Goal: Transaction & Acquisition: Download file/media

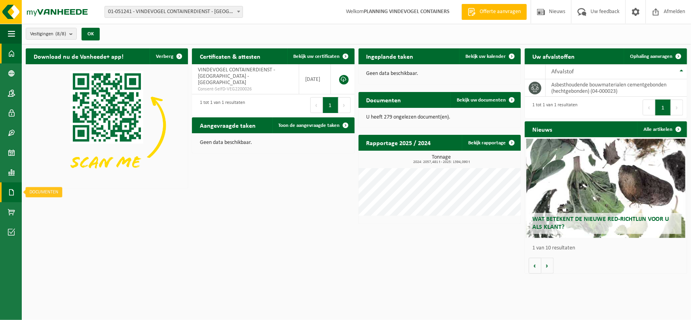
click at [17, 196] on link "Documenten" at bounding box center [11, 192] width 22 height 20
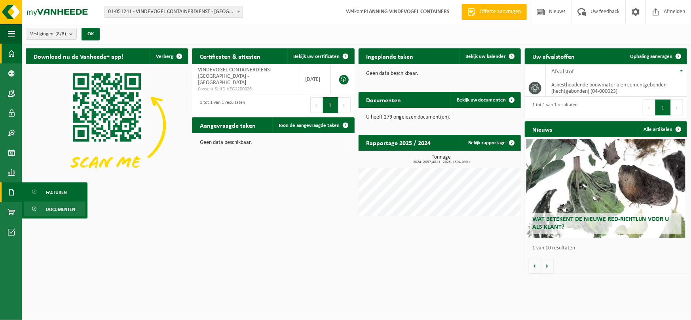
click at [48, 206] on span "Documenten" at bounding box center [60, 209] width 29 height 15
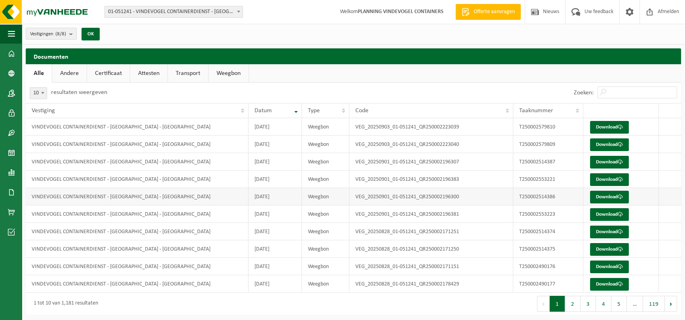
scroll to position [2, 0]
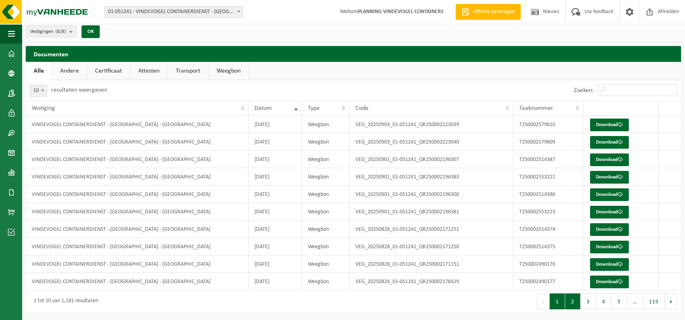
click at [570, 302] on button "2" at bounding box center [572, 301] width 15 height 16
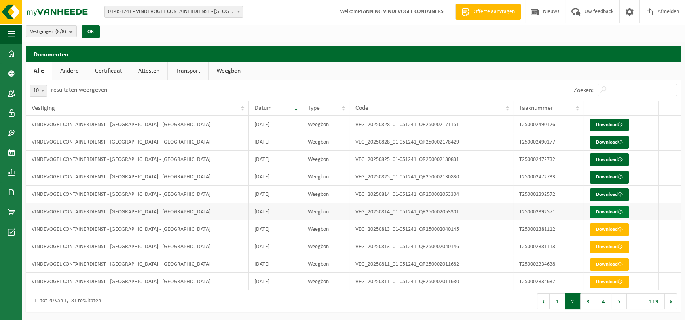
click at [606, 213] on link "Download" at bounding box center [609, 212] width 39 height 13
click at [571, 0] on span at bounding box center [576, 11] width 13 height 23
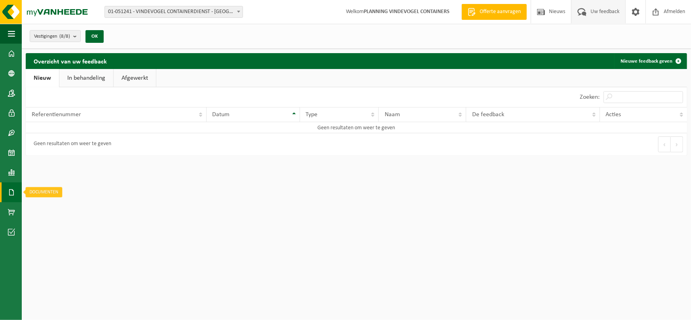
click at [9, 192] on span at bounding box center [11, 192] width 7 height 20
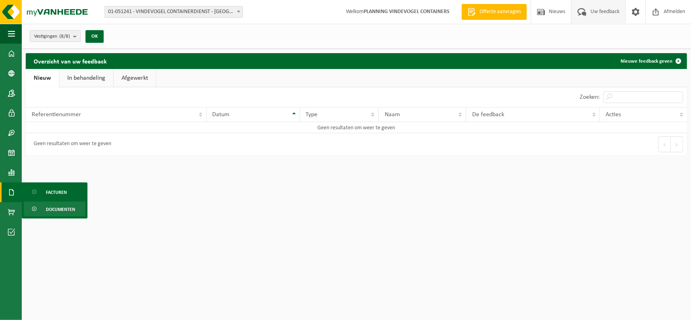
click at [53, 211] on span "Documenten" at bounding box center [60, 209] width 29 height 15
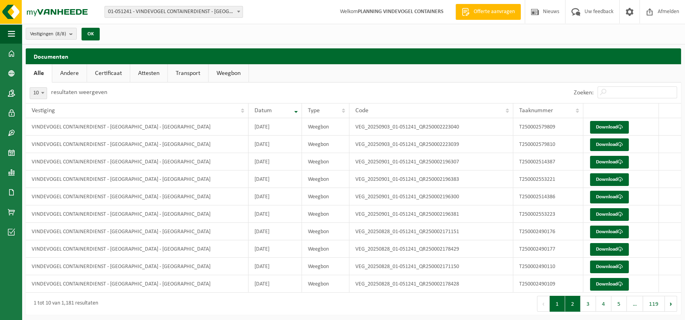
click at [577, 307] on button "2" at bounding box center [572, 303] width 15 height 16
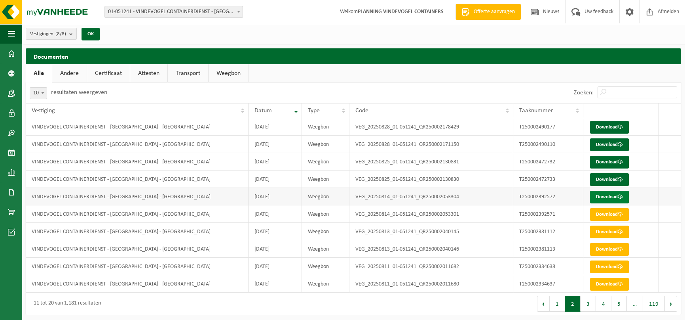
click at [610, 194] on link "Download" at bounding box center [609, 196] width 39 height 13
click at [612, 200] on link "Download" at bounding box center [609, 196] width 39 height 13
click at [608, 200] on link "Download" at bounding box center [609, 196] width 39 height 13
click at [602, 195] on link "Download" at bounding box center [609, 196] width 39 height 13
click at [615, 213] on link "Download" at bounding box center [609, 214] width 39 height 13
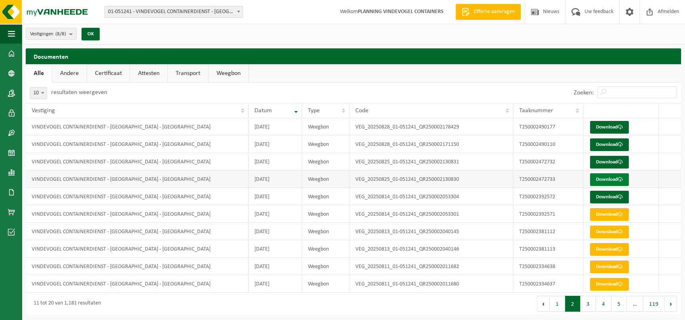
click at [612, 182] on link "Download" at bounding box center [609, 179] width 39 height 13
click at [606, 163] on link "Download" at bounding box center [609, 162] width 39 height 13
click at [616, 161] on link "Download" at bounding box center [609, 162] width 39 height 13
click at [608, 161] on link "Download" at bounding box center [609, 162] width 39 height 13
click at [608, 143] on link "Download" at bounding box center [609, 144] width 39 height 13
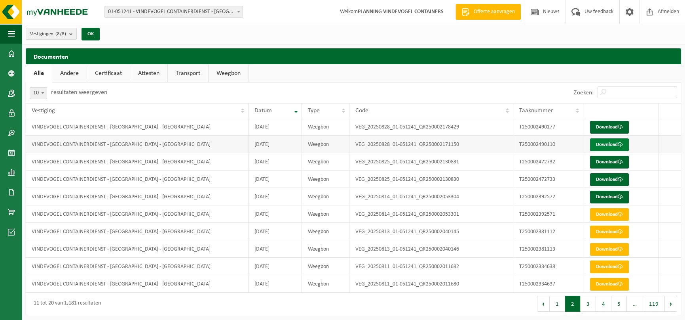
click at [612, 147] on link "Download" at bounding box center [609, 144] width 39 height 13
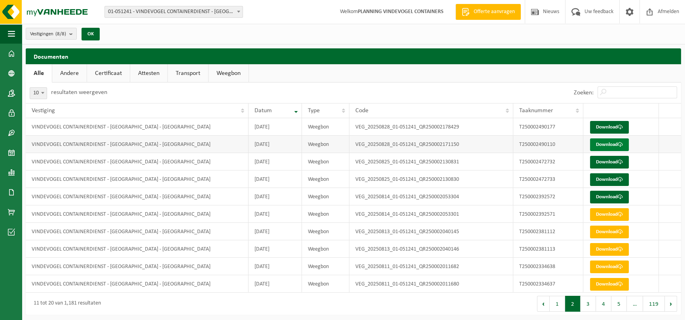
click at [612, 147] on link "Download" at bounding box center [609, 144] width 39 height 13
click at [613, 147] on link "Download" at bounding box center [609, 144] width 39 height 13
click at [612, 126] on link "Download" at bounding box center [609, 127] width 39 height 13
click at [611, 126] on link "Download" at bounding box center [609, 127] width 39 height 13
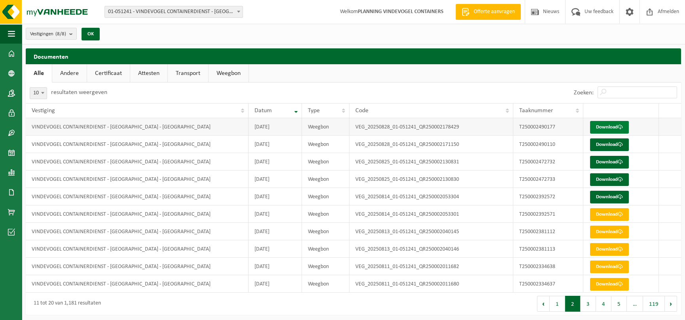
click at [608, 128] on link "Download" at bounding box center [609, 127] width 39 height 13
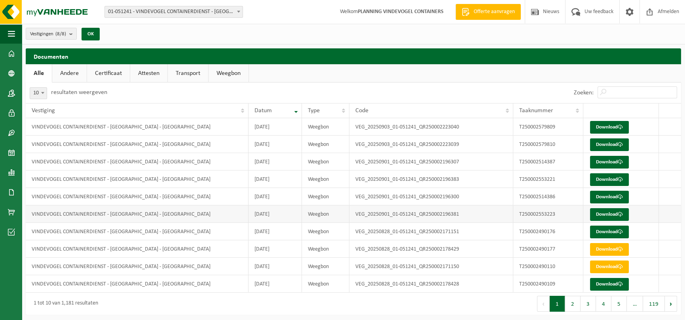
scroll to position [2, 0]
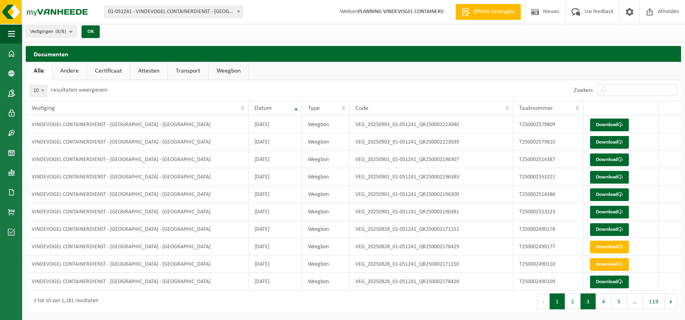
click at [582, 301] on button "3" at bounding box center [588, 301] width 15 height 16
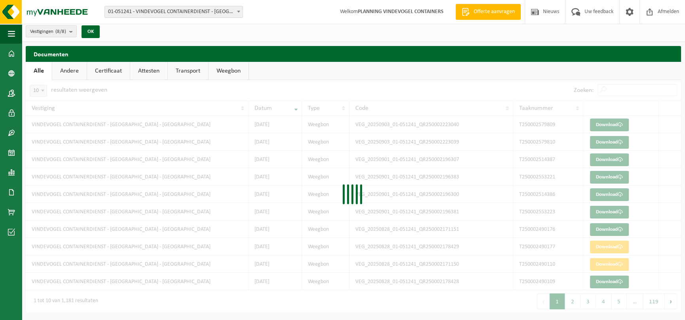
click at [574, 301] on div at bounding box center [354, 196] width 656 height 232
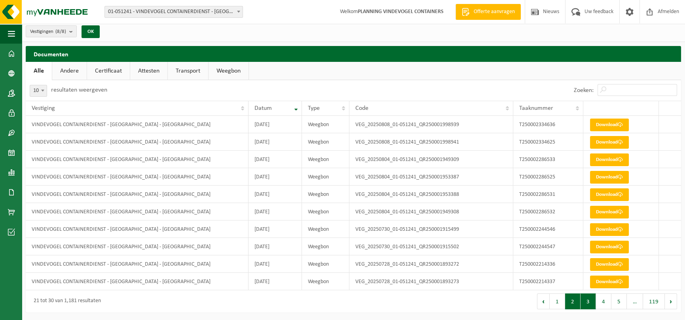
click at [569, 303] on button "2" at bounding box center [572, 301] width 15 height 16
click at [564, 305] on button "1" at bounding box center [557, 301] width 15 height 16
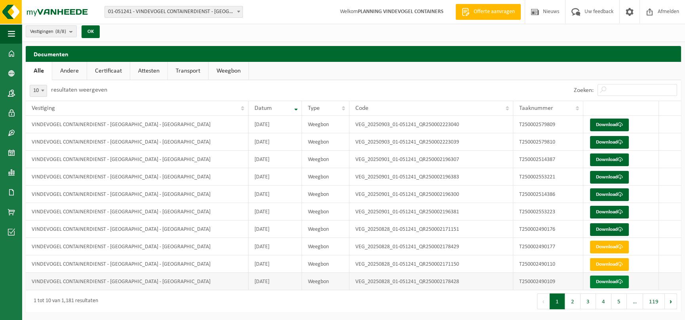
click at [611, 281] on link "Download" at bounding box center [609, 281] width 39 height 13
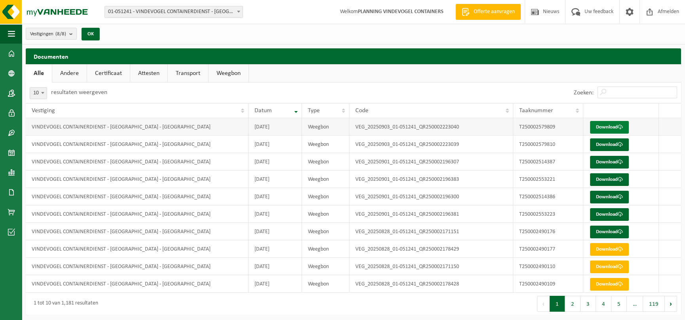
click at [613, 127] on link "Download" at bounding box center [609, 127] width 39 height 13
click at [605, 232] on link "Download" at bounding box center [609, 231] width 39 height 13
click at [615, 212] on link "Download" at bounding box center [609, 214] width 39 height 13
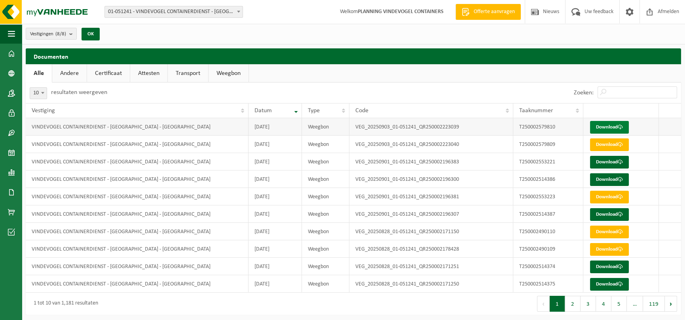
click at [601, 126] on link "Download" at bounding box center [609, 127] width 39 height 13
click at [598, 125] on link "Download" at bounding box center [609, 127] width 39 height 13
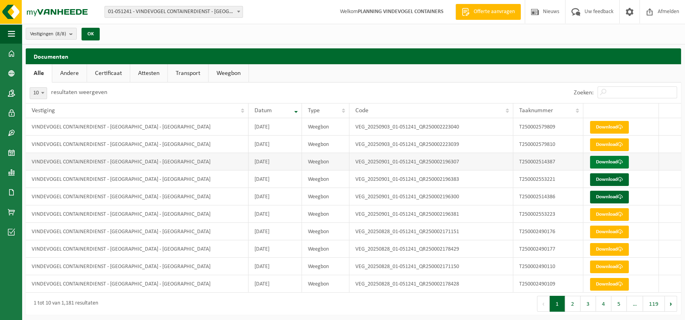
click at [609, 165] on link "Download" at bounding box center [609, 162] width 39 height 13
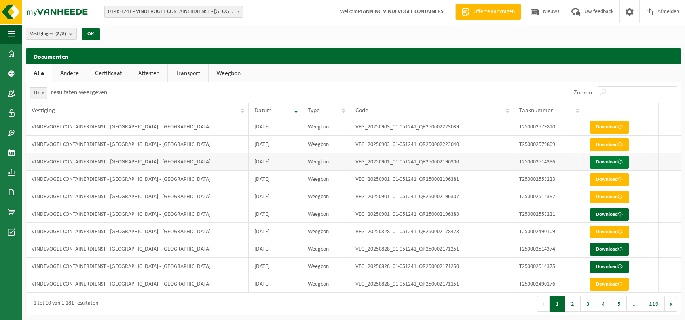
click at [607, 163] on link "Download" at bounding box center [609, 162] width 39 height 13
click at [609, 162] on link "Download" at bounding box center [609, 162] width 39 height 13
click at [601, 164] on link "Download" at bounding box center [609, 162] width 39 height 13
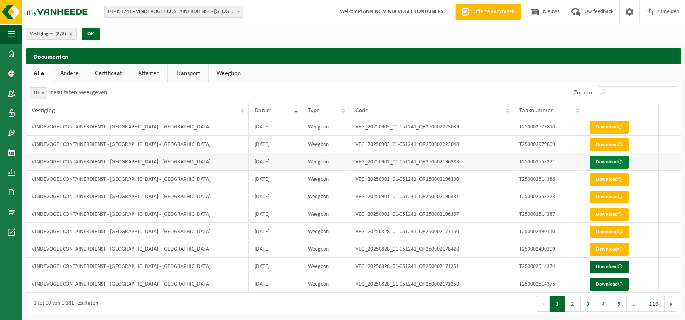
click at [598, 163] on link "Download" at bounding box center [609, 162] width 39 height 13
click at [602, 160] on link "Download" at bounding box center [609, 162] width 39 height 13
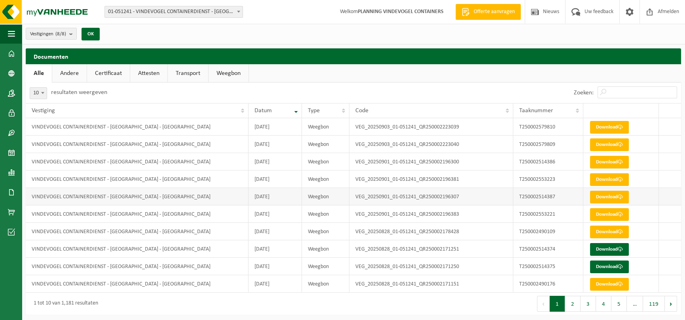
scroll to position [2, 0]
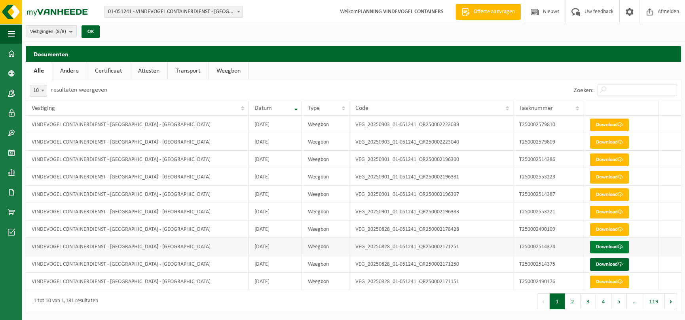
click at [614, 245] on link "Download" at bounding box center [609, 246] width 39 height 13
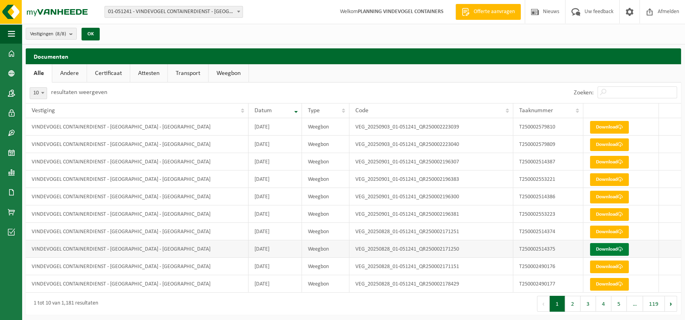
click at [610, 247] on link "Download" at bounding box center [609, 249] width 39 height 13
click at [613, 248] on link "Download" at bounding box center [609, 249] width 39 height 13
click at [609, 249] on link "Download" at bounding box center [609, 249] width 39 height 13
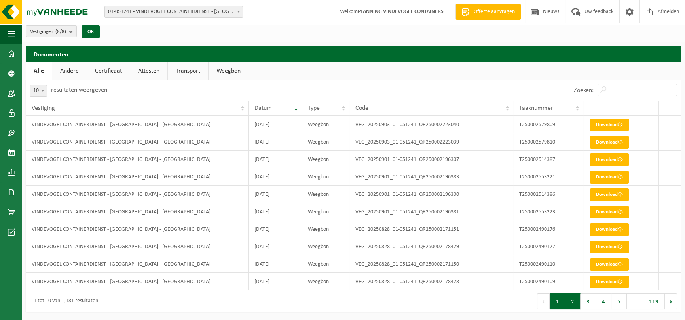
click at [569, 298] on button "2" at bounding box center [572, 301] width 15 height 16
